Goal: Information Seeking & Learning: Learn about a topic

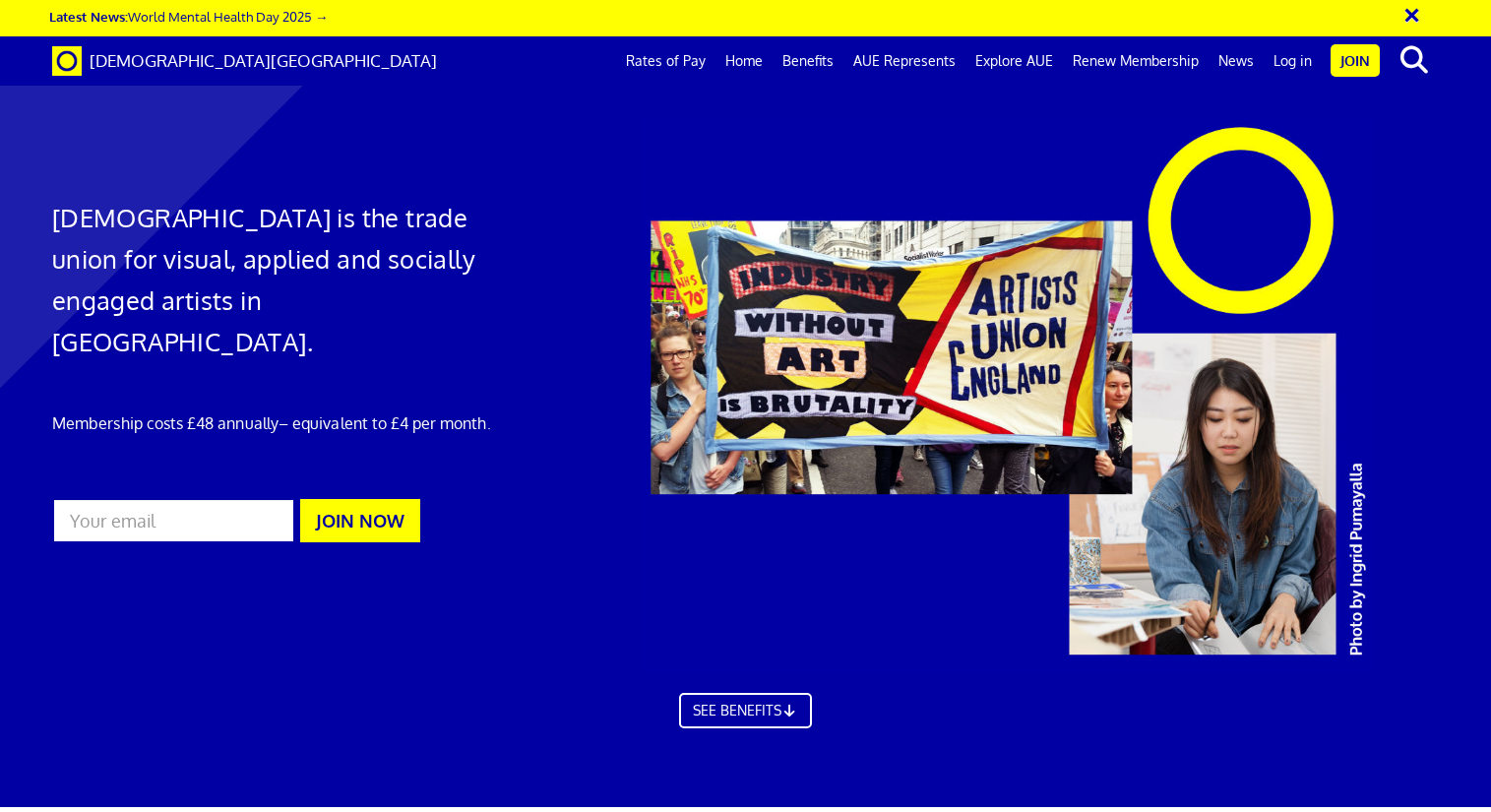
scroll to position [0, 14]
click at [680, 66] on link "Rates of Pay" at bounding box center [666, 61] width 100 height 49
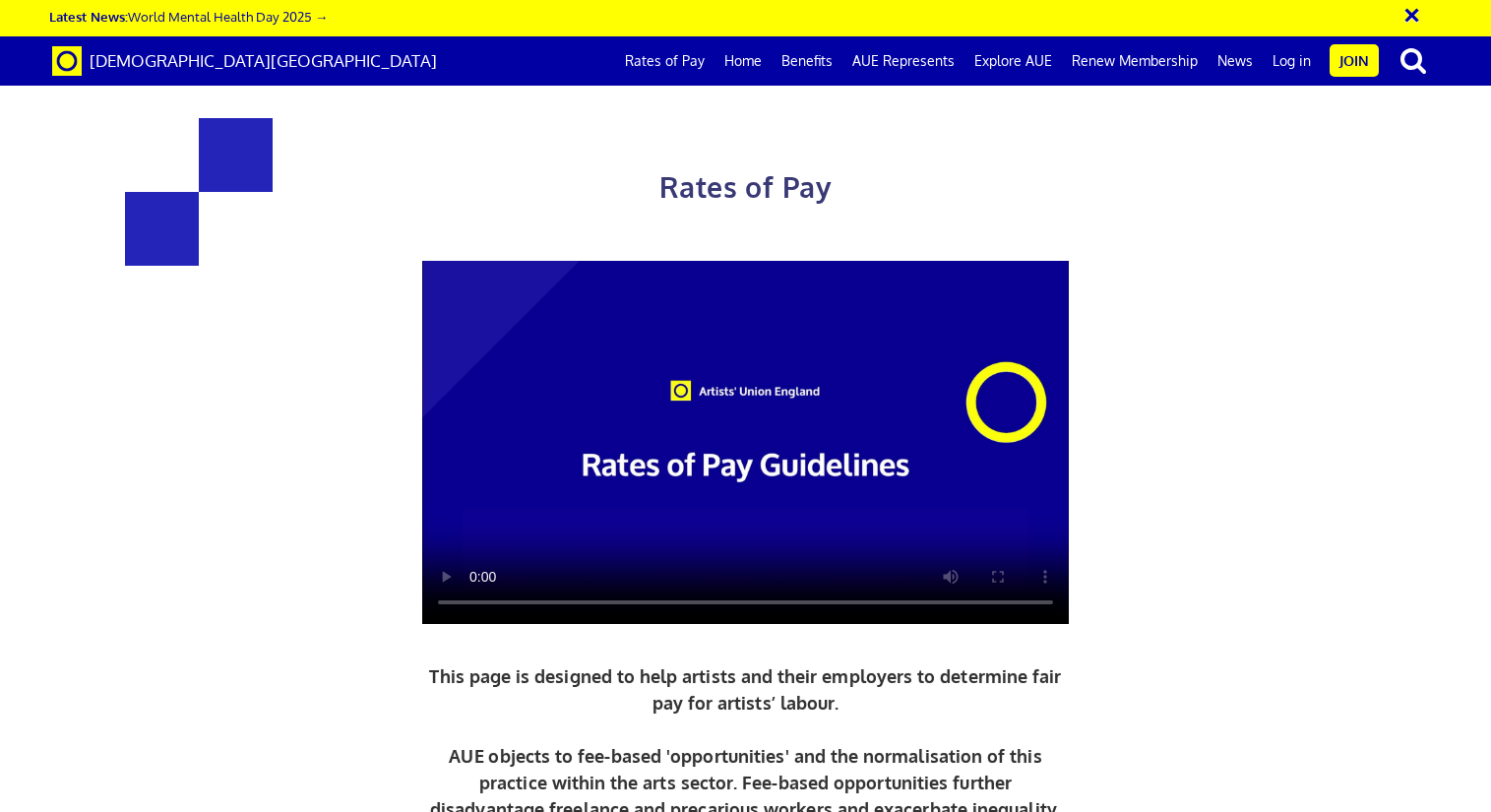
scroll to position [997, 0]
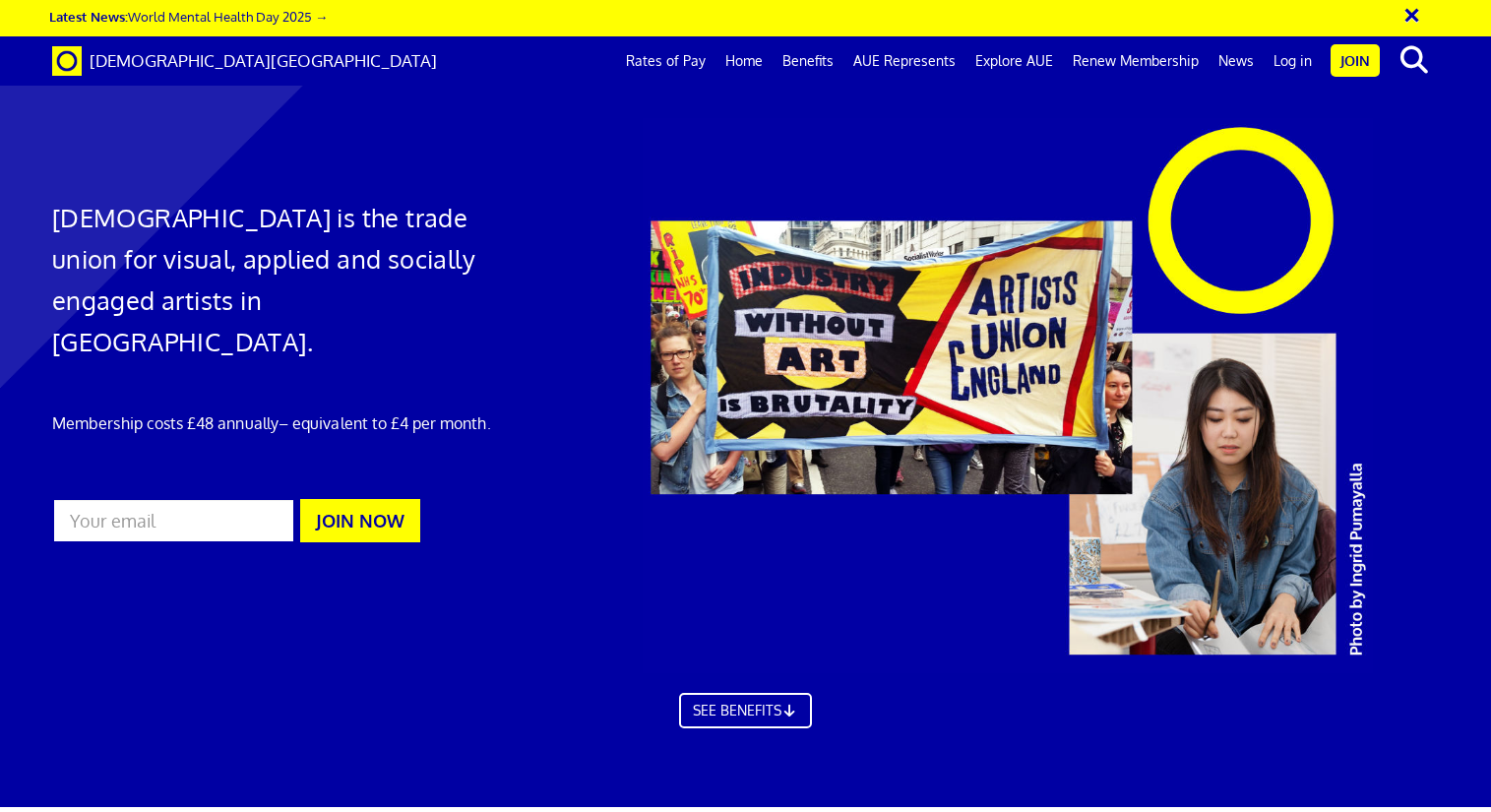
scroll to position [0, 14]
click at [672, 62] on link "Rates of Pay" at bounding box center [666, 61] width 100 height 49
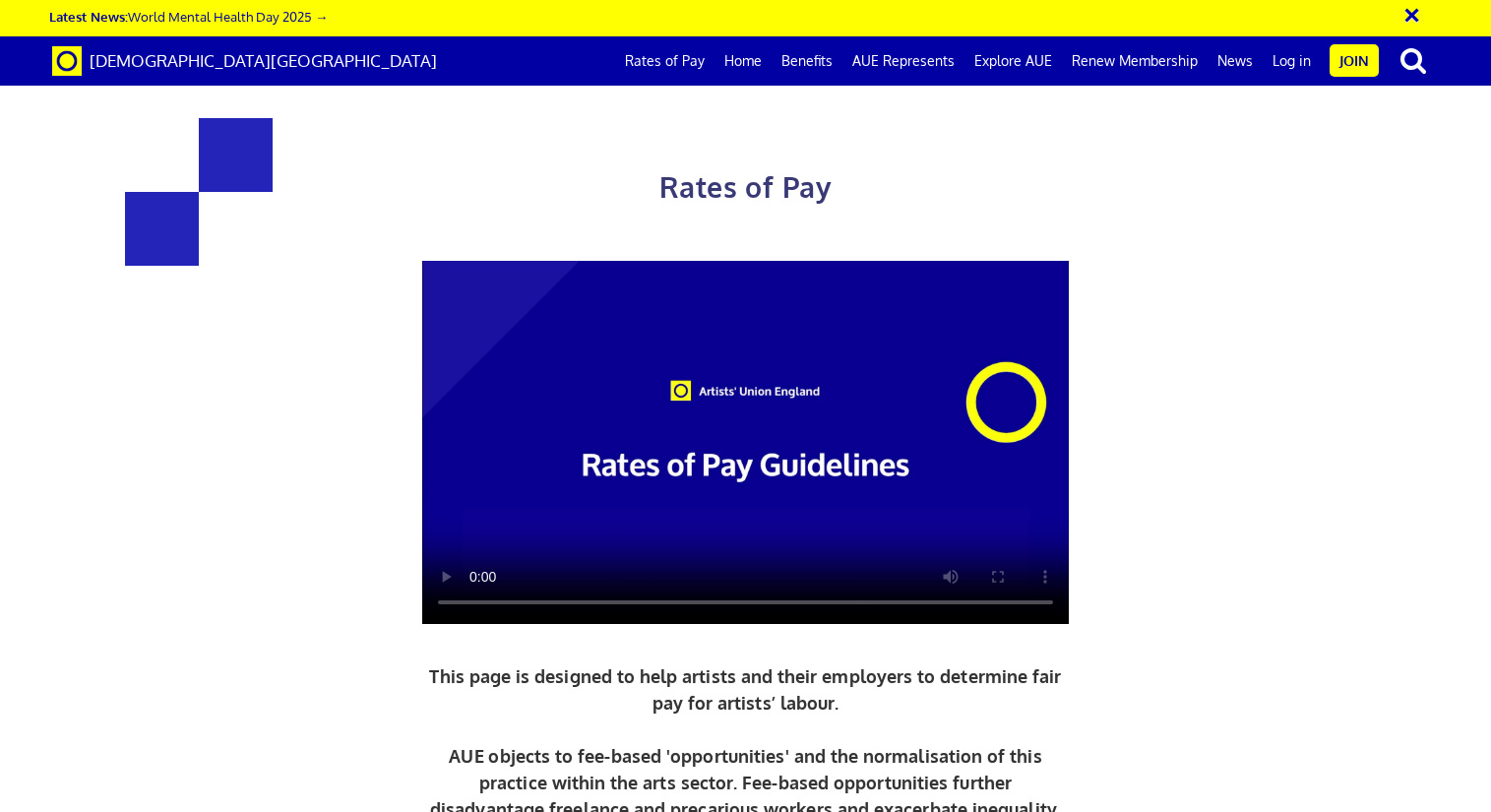
scroll to position [0, 14]
click at [473, 589] on video at bounding box center [745, 443] width 647 height 364
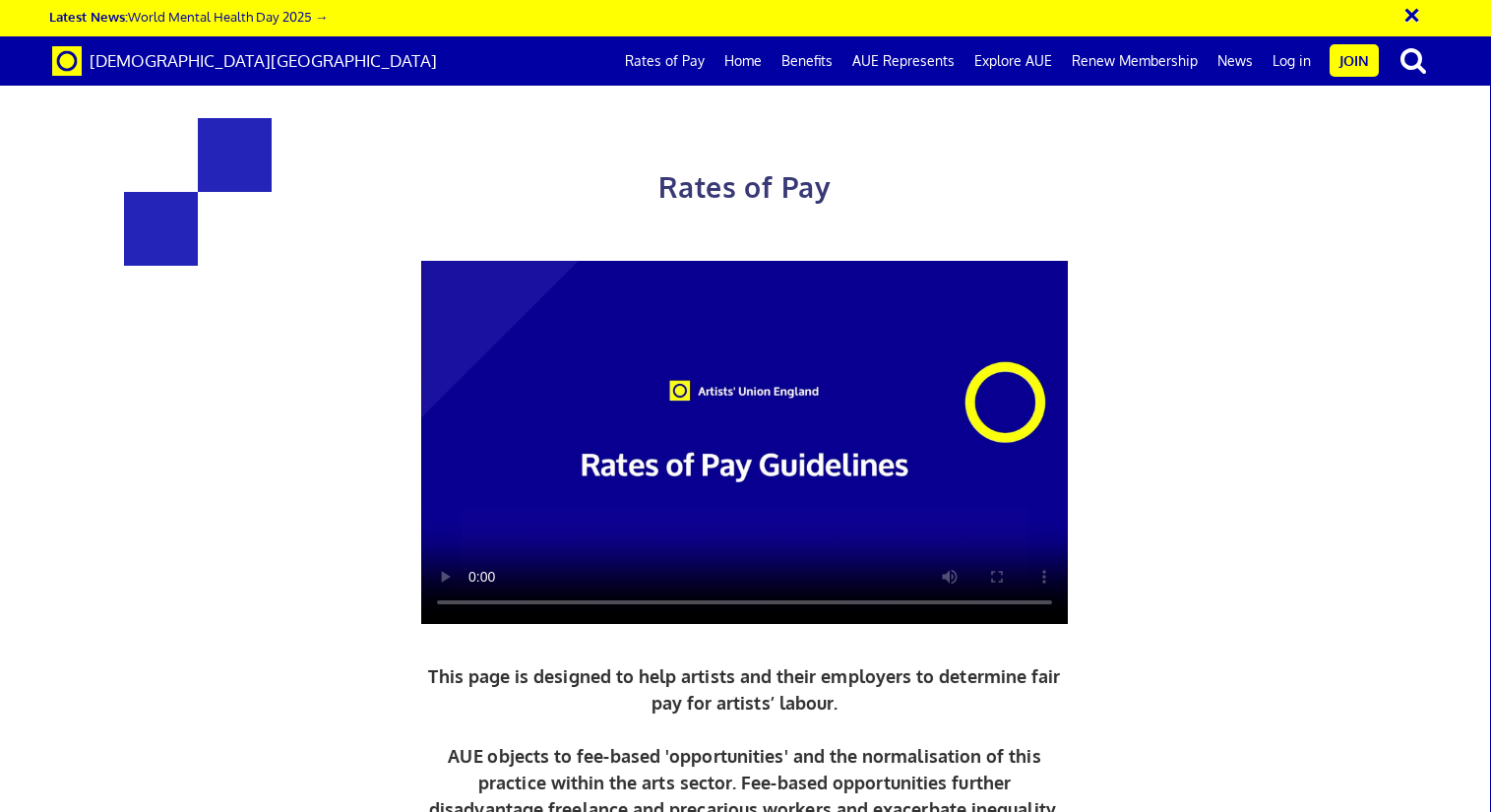
scroll to position [983, 0]
